Goal: Find specific page/section: Find specific page/section

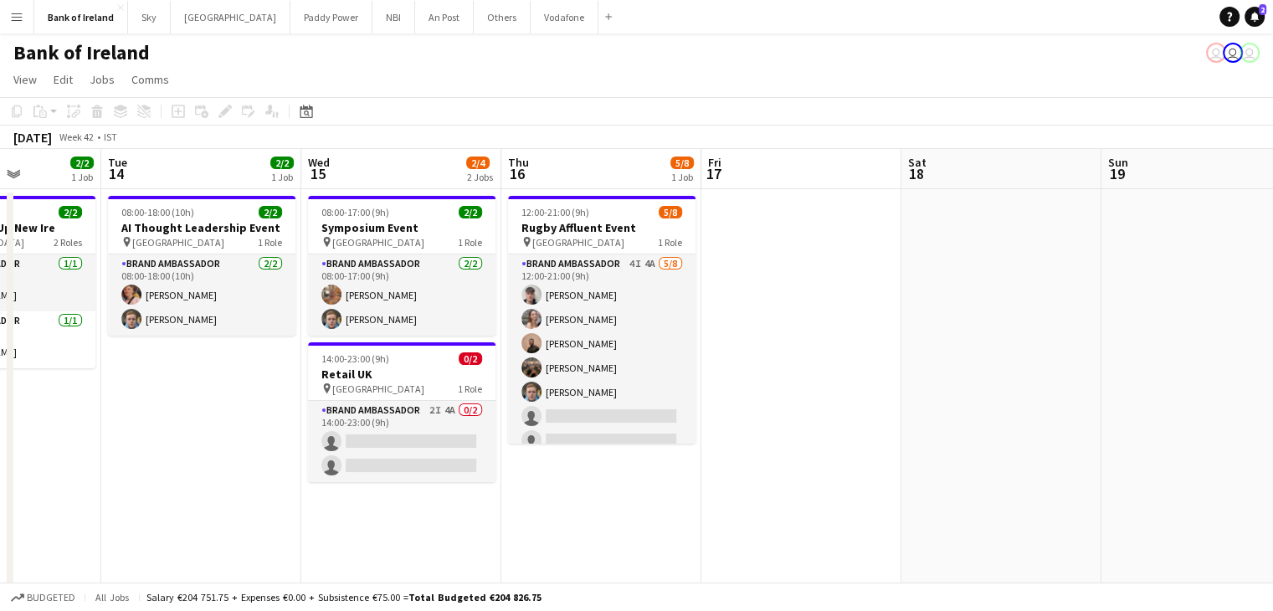
scroll to position [0, 700]
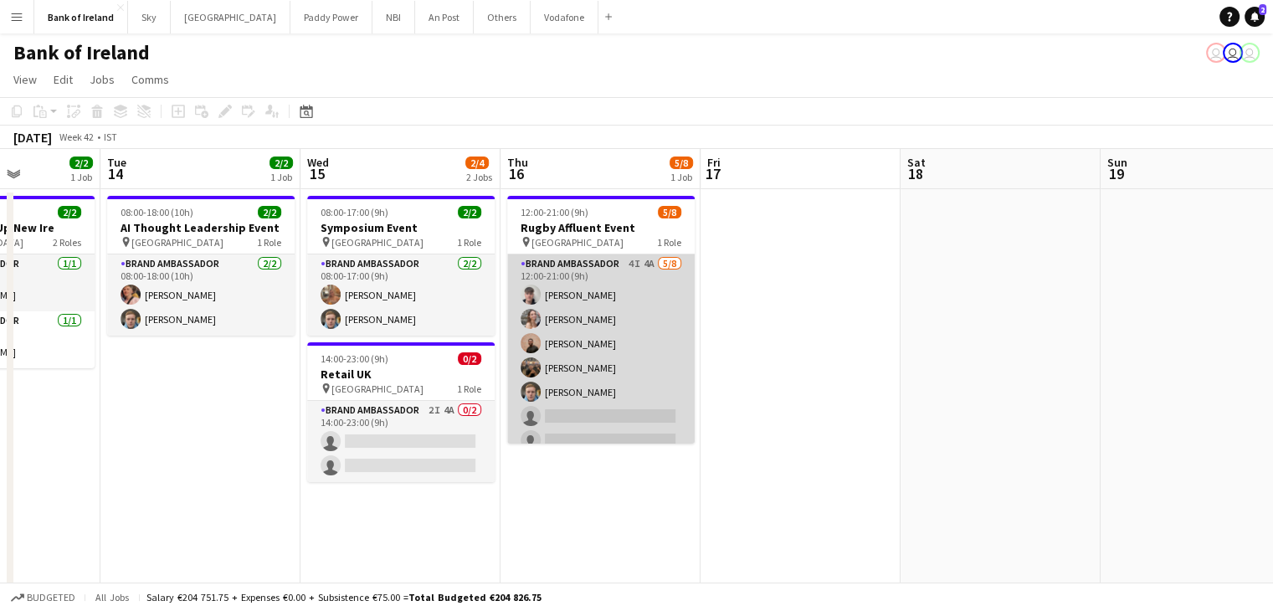
click at [619, 390] on app-card-role "Brand Ambassador 4I 4A 5/8 12:00-21:00 (9h) David Allen Clodagh O’ Callaghan An…" at bounding box center [601, 367] width 188 height 227
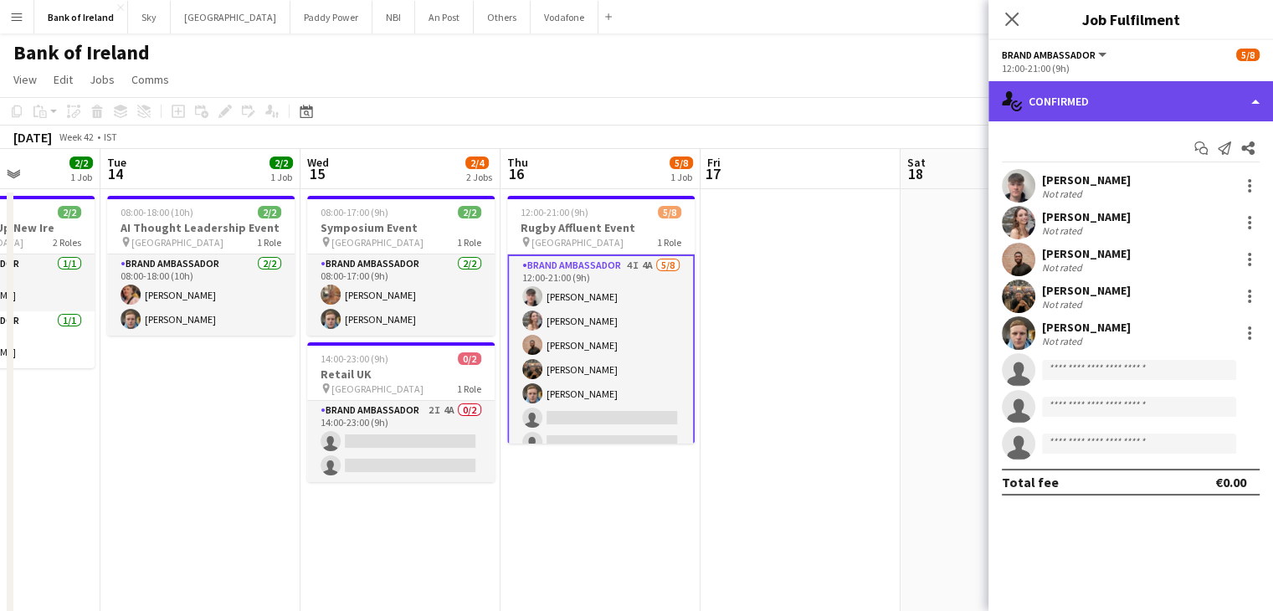
click at [1075, 111] on div "single-neutral-actions-check-2 Confirmed" at bounding box center [1131, 101] width 285 height 40
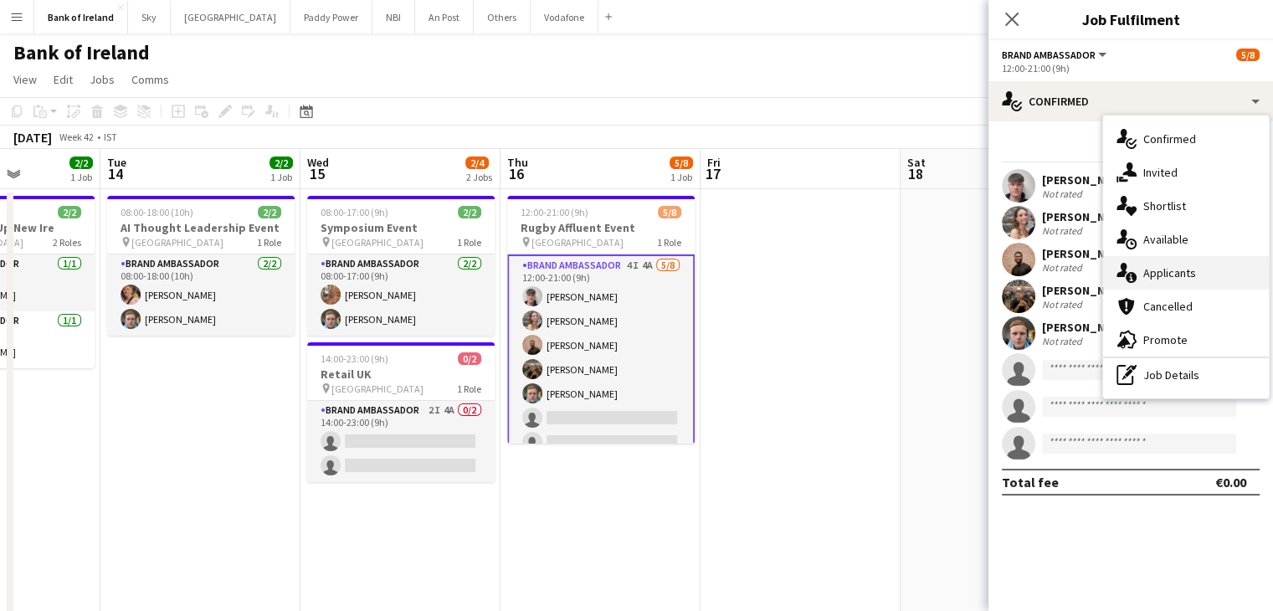
click at [1185, 256] on div "single-neutral-actions-information Applicants" at bounding box center [1186, 272] width 166 height 33
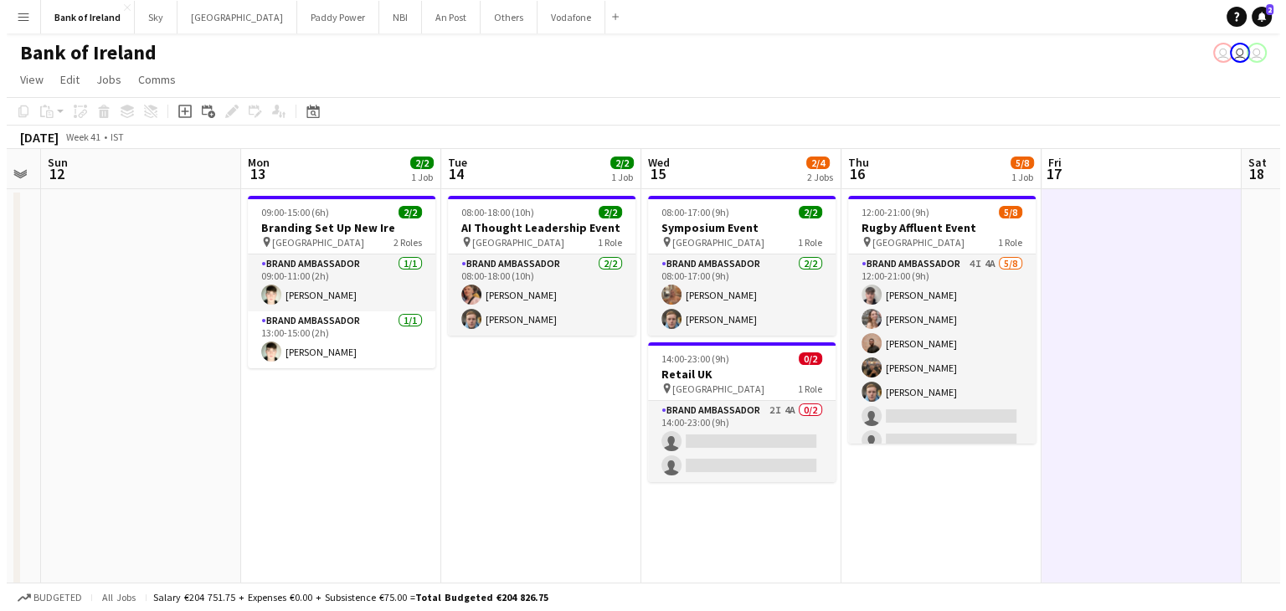
scroll to position [0, 365]
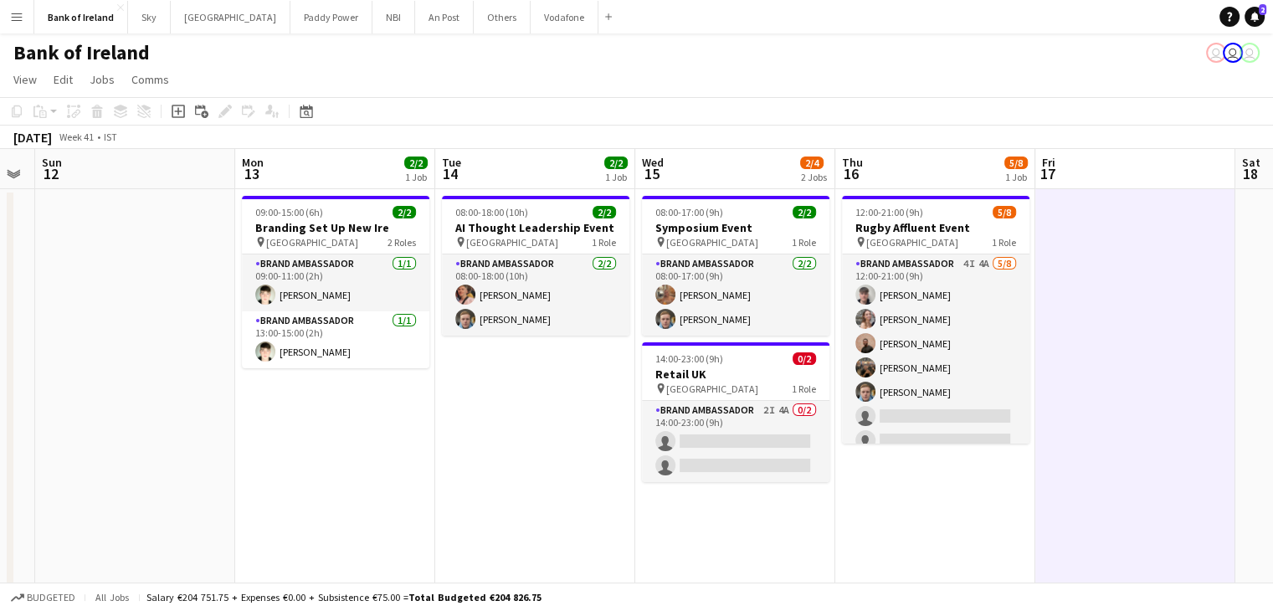
click at [25, 18] on button "Menu" at bounding box center [16, 16] width 33 height 33
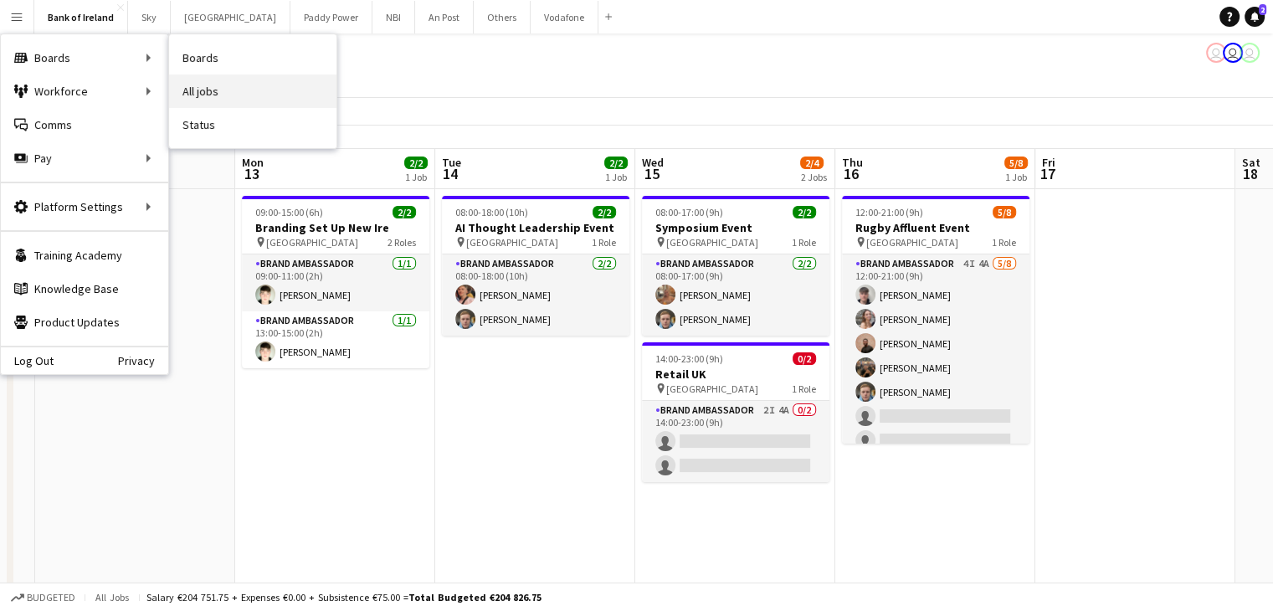
click at [243, 95] on link "All jobs" at bounding box center [252, 91] width 167 height 33
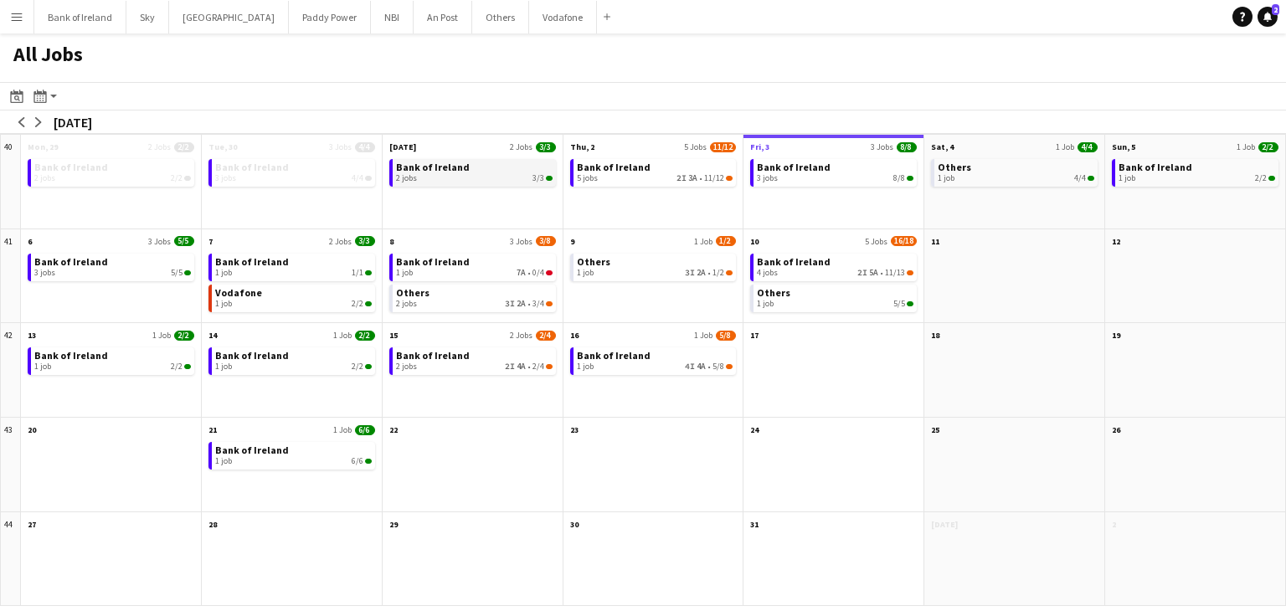
click at [489, 182] on div "2 jobs 3/3" at bounding box center [474, 178] width 157 height 10
click at [95, 25] on button "Bank of Ireland Close" at bounding box center [80, 17] width 92 height 33
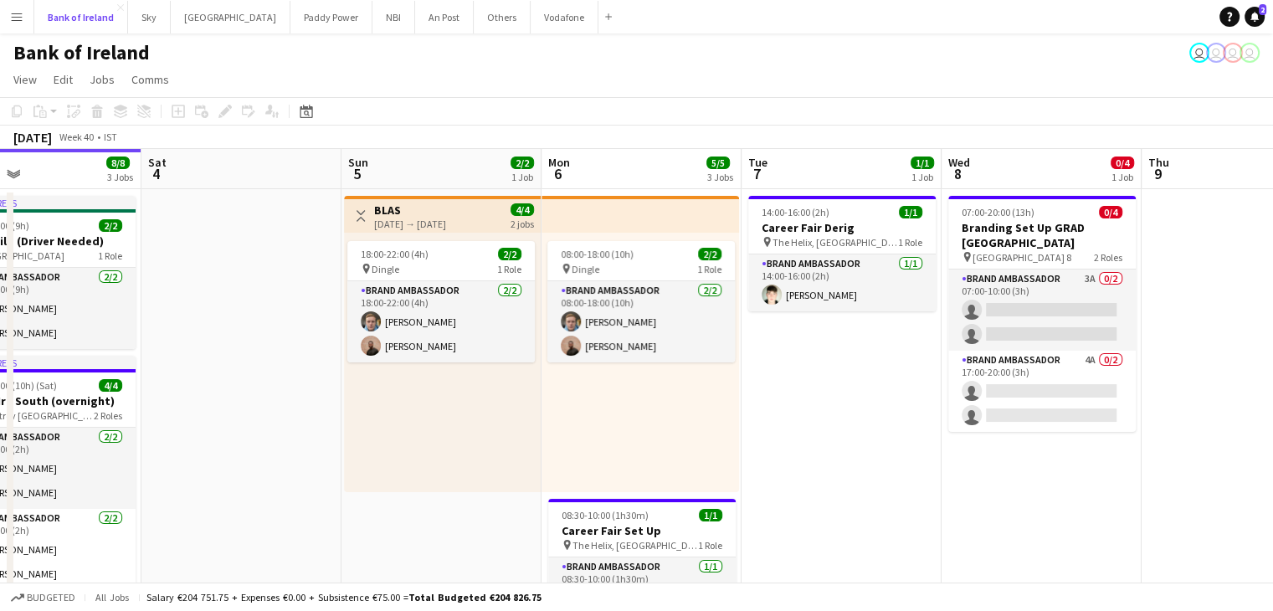
scroll to position [0, 666]
